Goal: Information Seeking & Learning: Learn about a topic

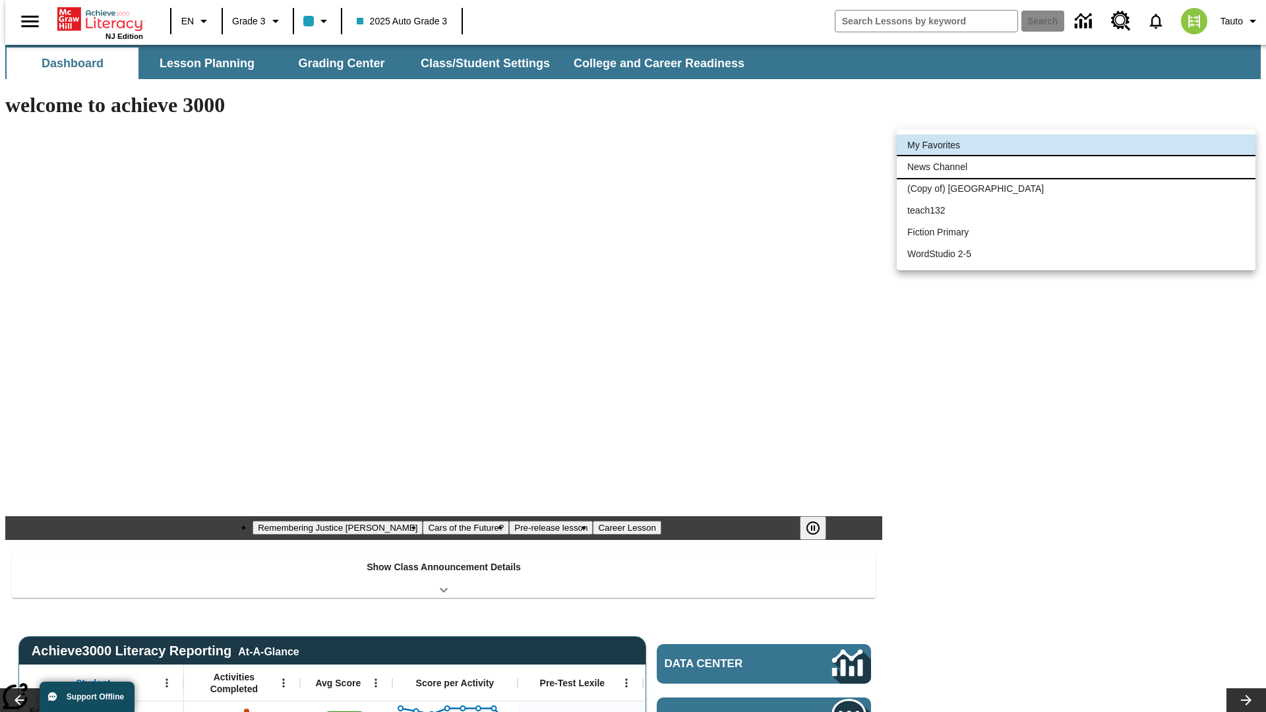
click at [1076, 167] on li "News Channel" at bounding box center [1076, 167] width 359 height 22
type input "120"
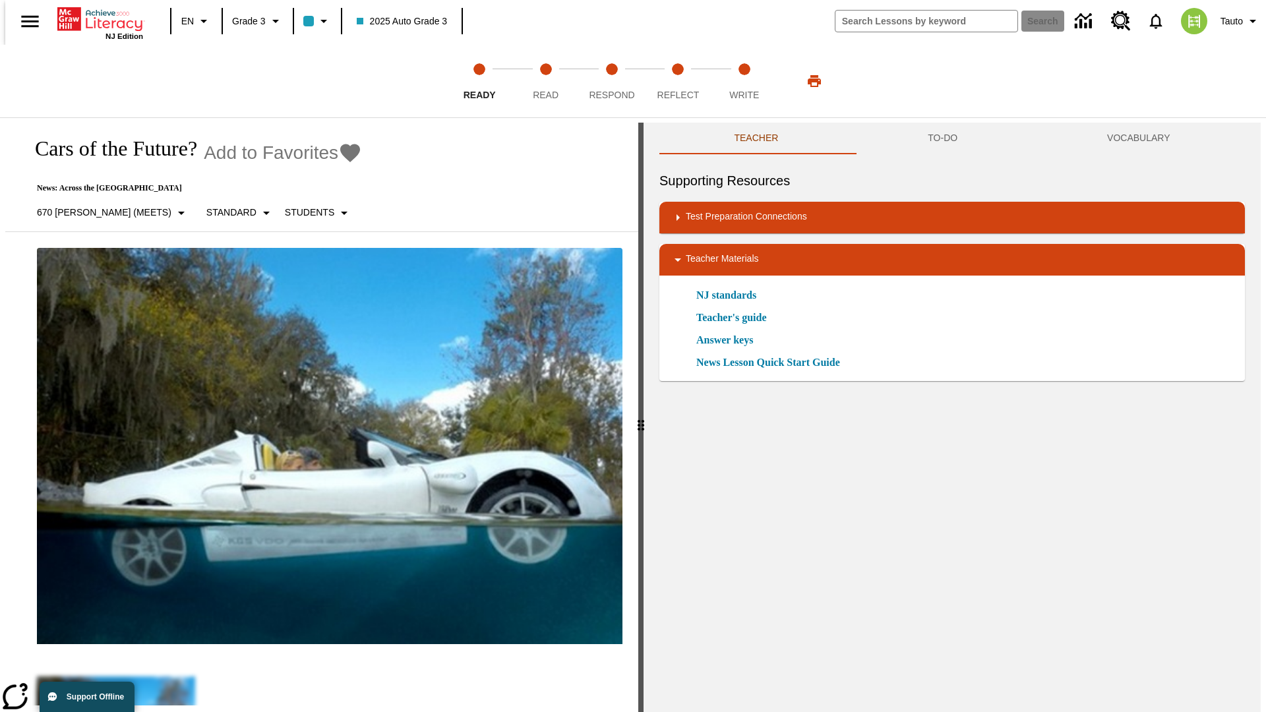
click at [340, 153] on icon "Add to Favorites - Cars of the Future?" at bounding box center [350, 153] width 20 height 18
